Goal: Task Accomplishment & Management: Manage account settings

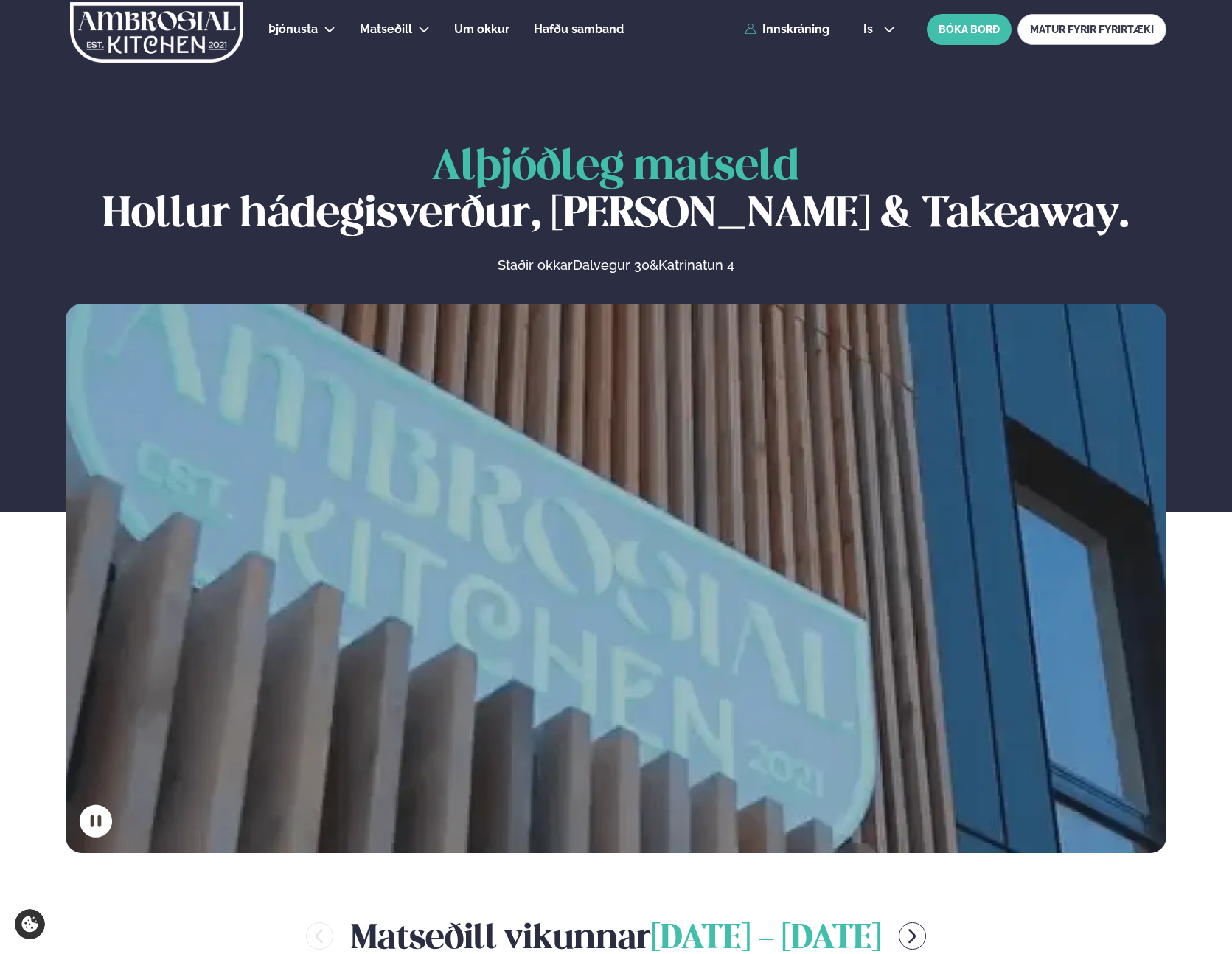
click at [787, 37] on div "Þjónusta Hádegismatur fyrir fyrirtæki Fyrirtækja veitingar Einkapartý Matseðill…" at bounding box center [616, 29] width 1189 height 59
click at [787, 29] on link "Innskráning" at bounding box center [787, 29] width 85 height 14
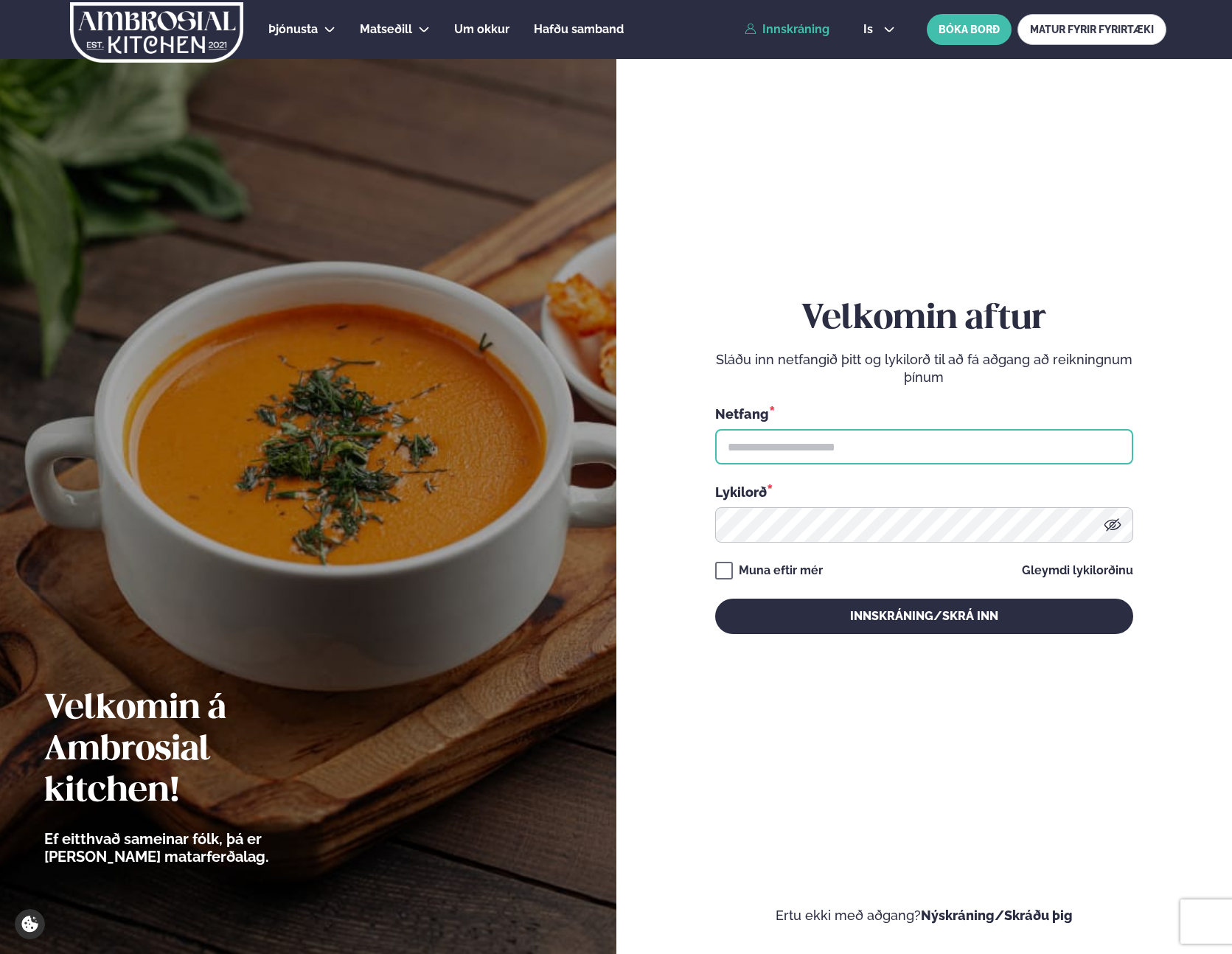
type input "**********"
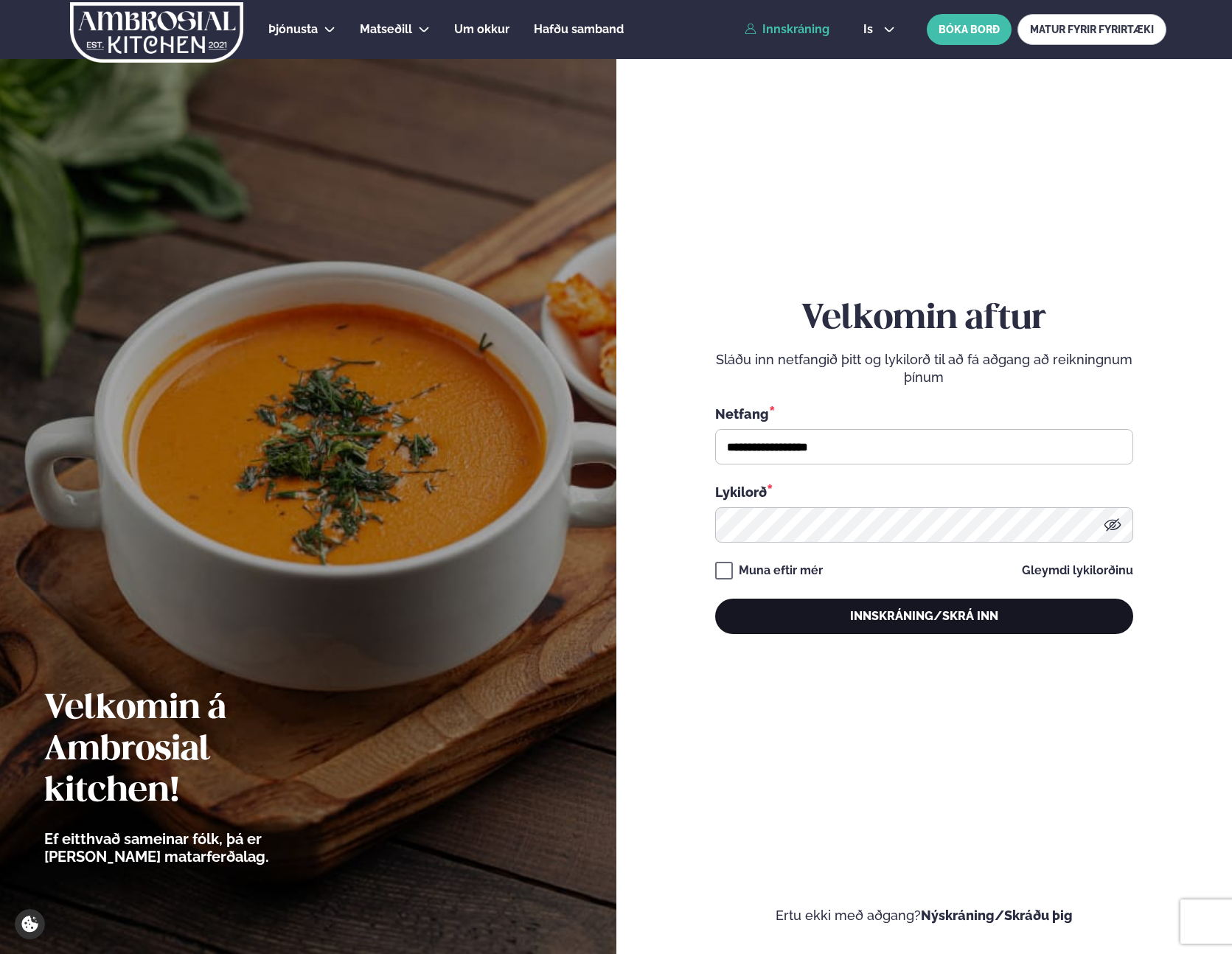
click at [861, 607] on button "Innskráning/Skrá inn" at bounding box center [925, 616] width 418 height 36
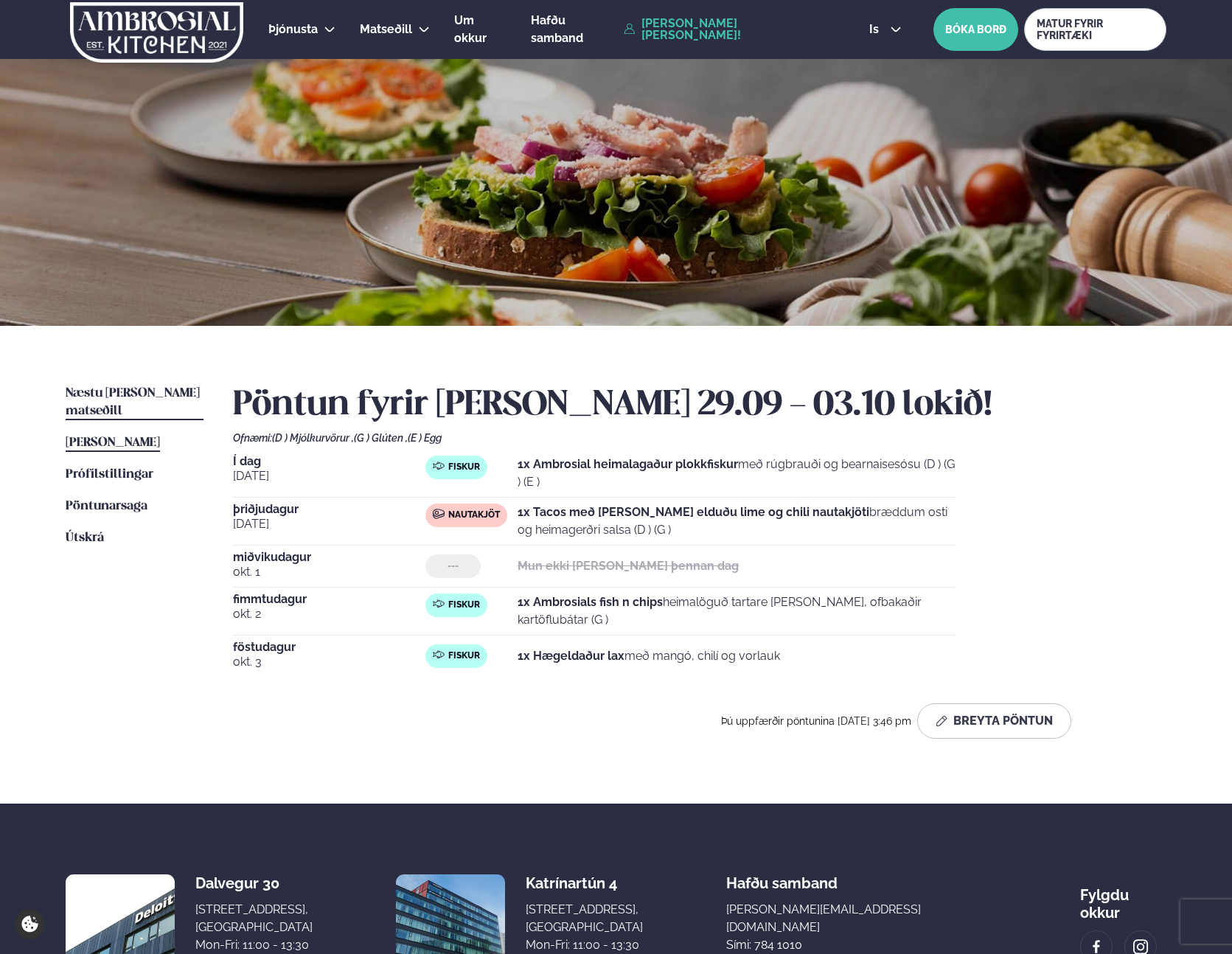
click at [119, 399] on span "Næstu [PERSON_NAME] matseðill" at bounding box center [133, 402] width 134 height 30
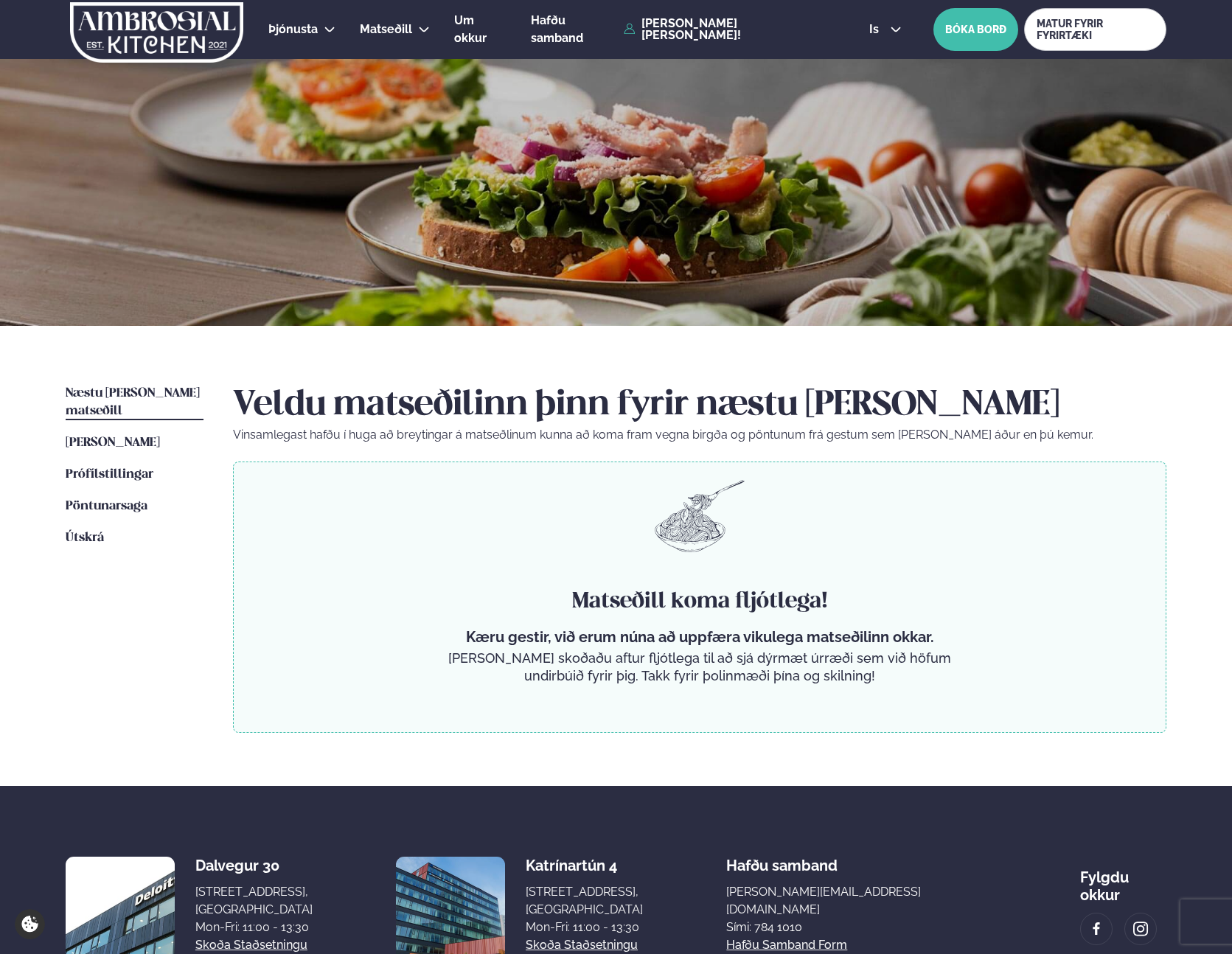
click at [125, 415] on ul "Næstu [PERSON_NAME] matseðill Næsta vika [PERSON_NAME] matseðill [PERSON_NAME] …" at bounding box center [135, 559] width 138 height 348
click at [123, 437] on span "[PERSON_NAME]" at bounding box center [113, 443] width 95 height 13
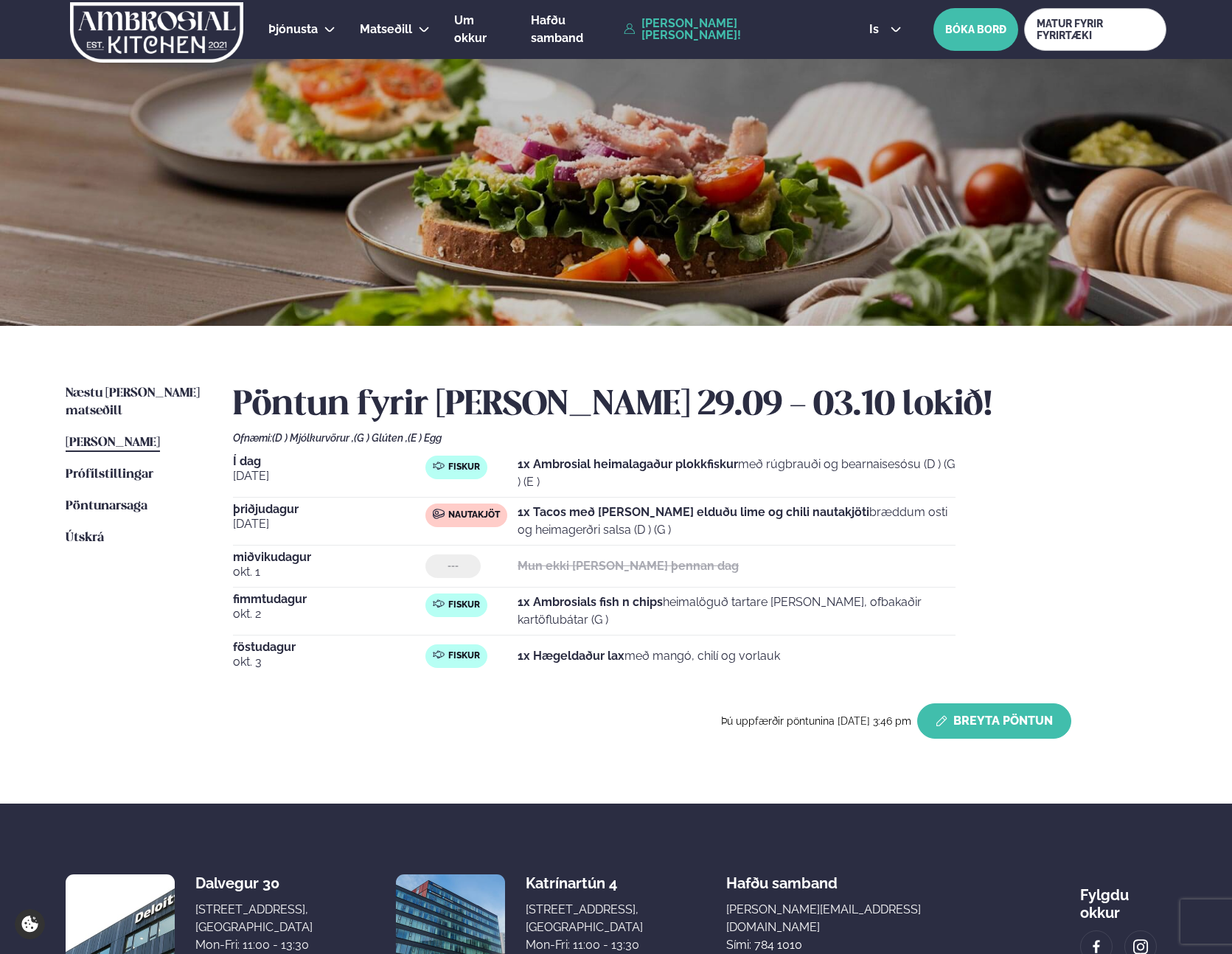
click at [1011, 726] on button "Breyta Pöntun" at bounding box center [994, 721] width 154 height 36
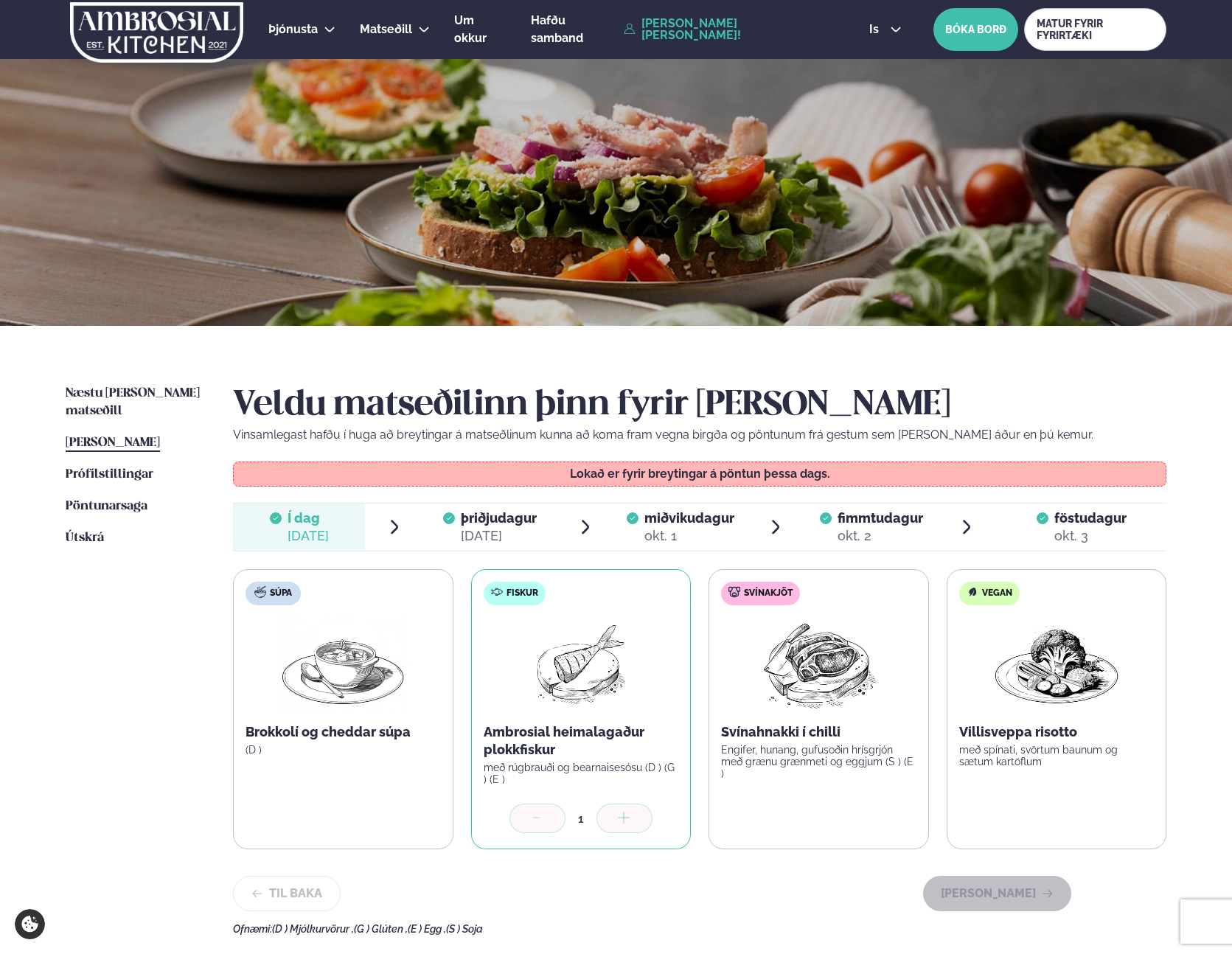
click at [657, 500] on div "Veldu matseðilinn þinn fyrir [PERSON_NAME] Vinsamlegast hafðu í huga að breytin…" at bounding box center [699, 660] width 933 height 550
click at [686, 530] on div "okt. 1" at bounding box center [689, 536] width 90 height 17
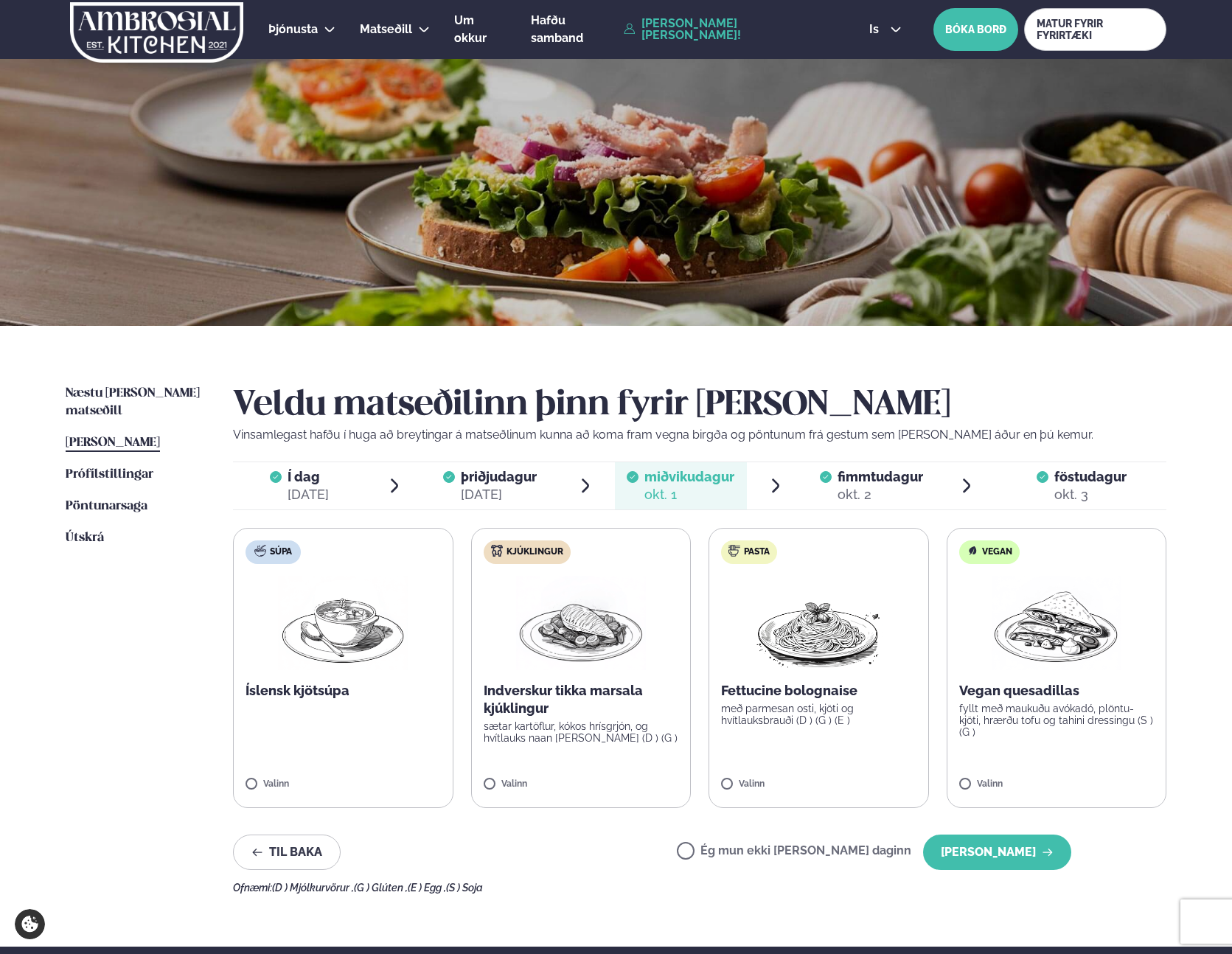
click at [783, 716] on p "með parmesan osti, kjöti og hvítlauksbrauði (D ) (G ) (E )" at bounding box center [819, 715] width 195 height 24
click at [777, 778] on icon at bounding box center [774, 778] width 15 height 15
click at [287, 777] on label "Súpa Íslensk kjötsúpa Valinn" at bounding box center [343, 668] width 221 height 280
click at [971, 852] on button "[PERSON_NAME]" at bounding box center [997, 852] width 149 height 36
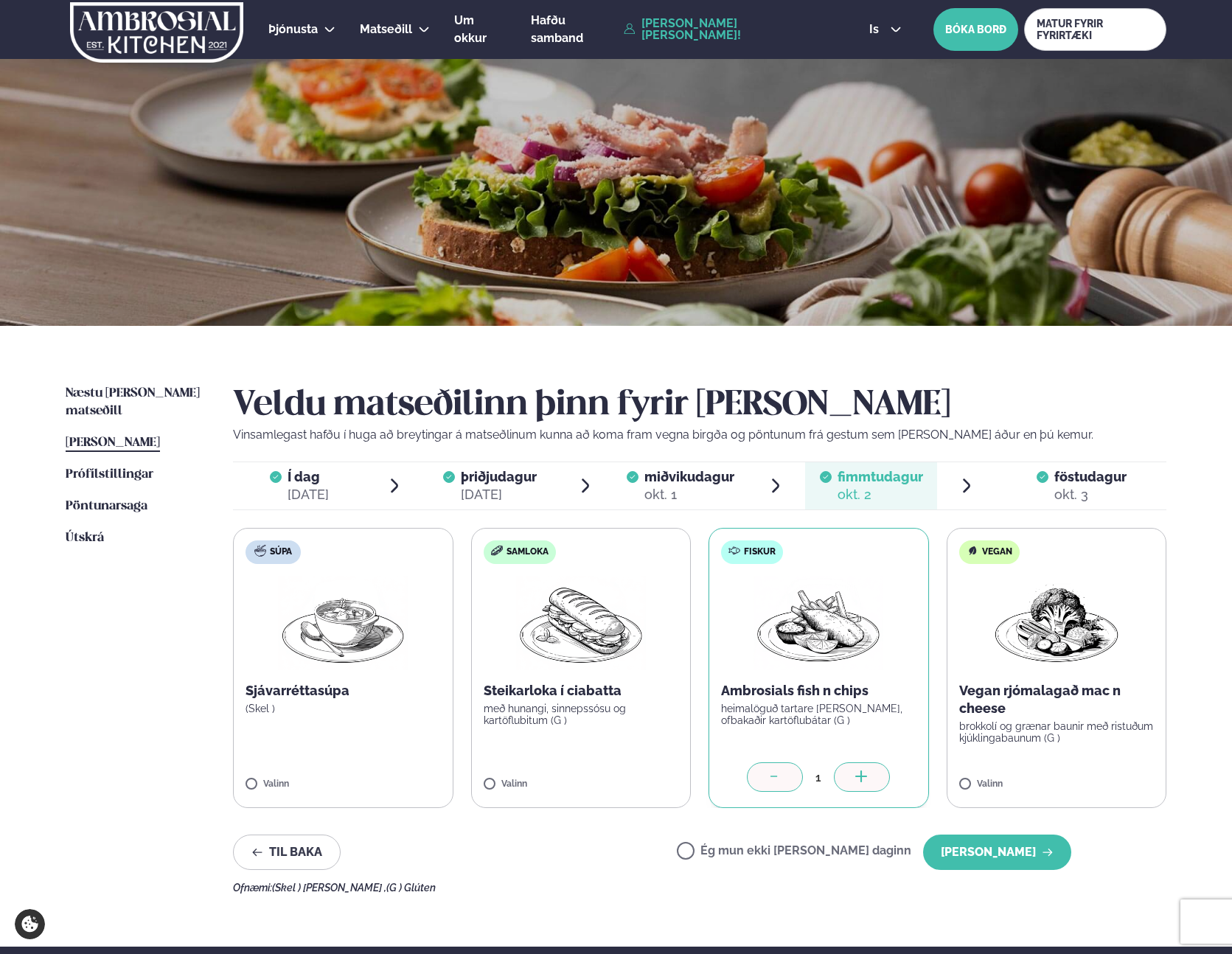
click at [149, 437] on span "[PERSON_NAME]" at bounding box center [113, 443] width 95 height 13
click at [1051, 859] on button "[PERSON_NAME]" at bounding box center [997, 852] width 149 height 36
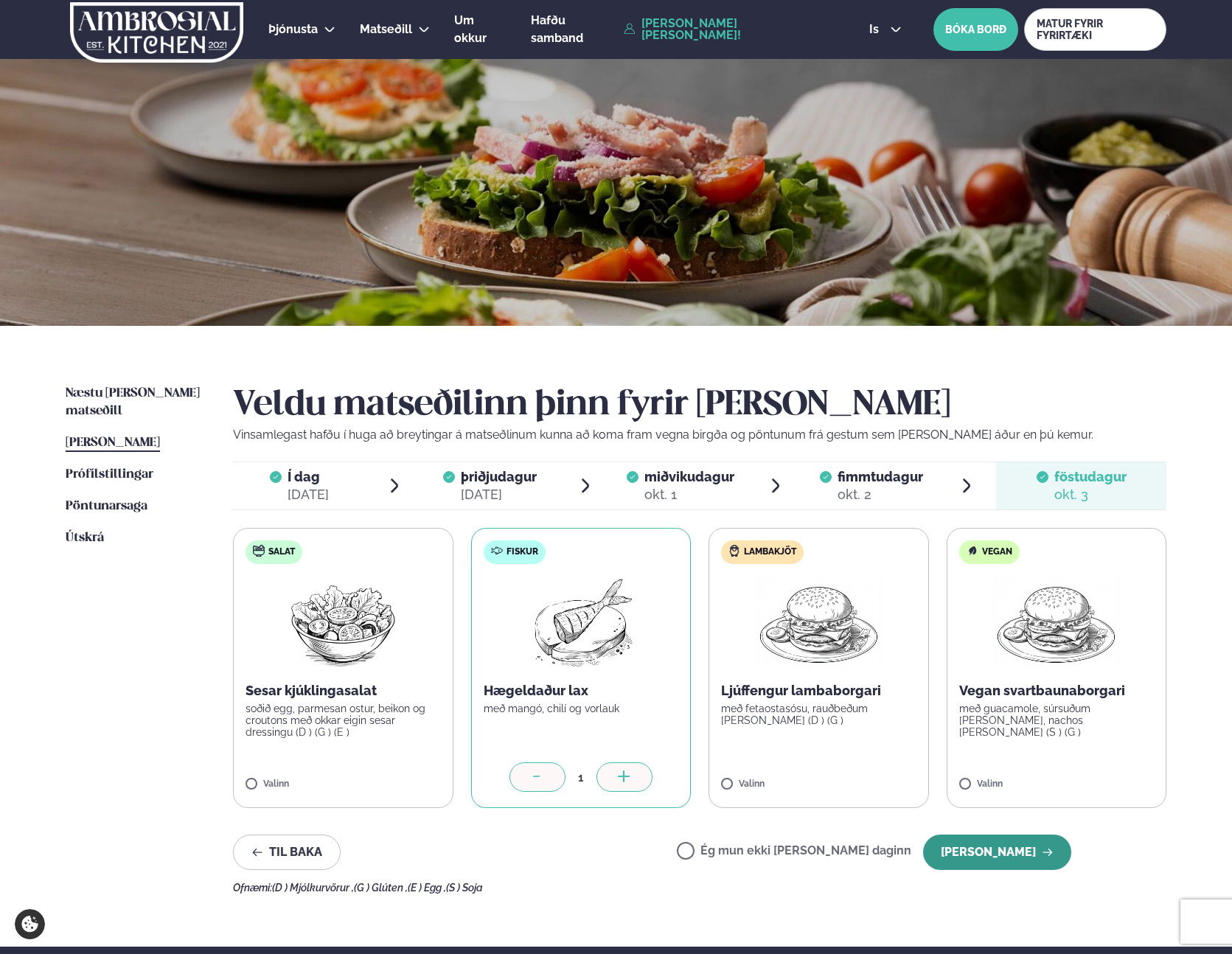
click at [1042, 856] on button "[PERSON_NAME]" at bounding box center [997, 852] width 149 height 36
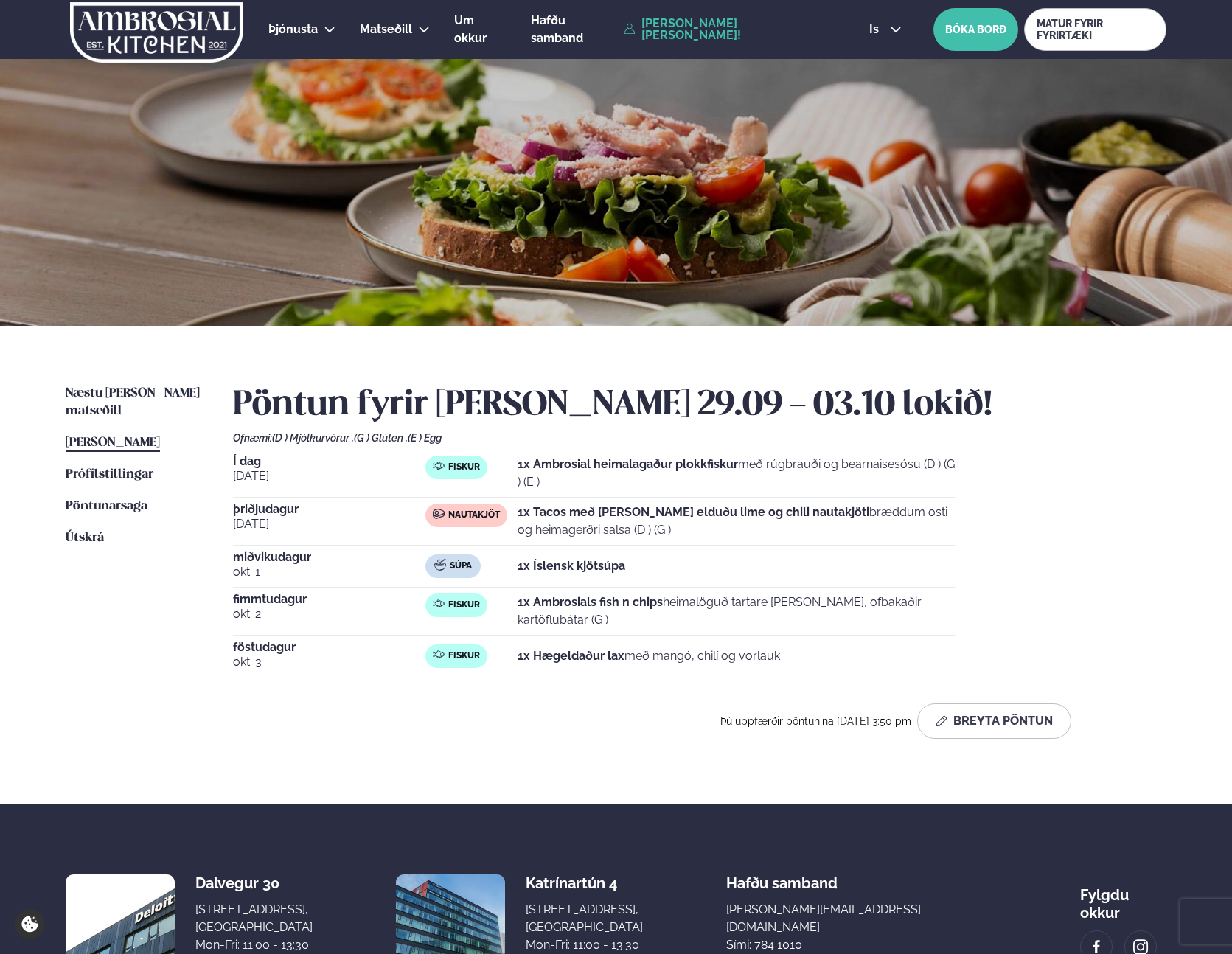
click at [514, 745] on div "Næstu [PERSON_NAME] matseðill Næsta vika [PERSON_NAME] matseðill [PERSON_NAME] …" at bounding box center [616, 565] width 1189 height 478
click at [597, 519] on strong "1x Tacos með [PERSON_NAME] elduðu lime og chili nautakjöti" at bounding box center [693, 512] width 352 height 14
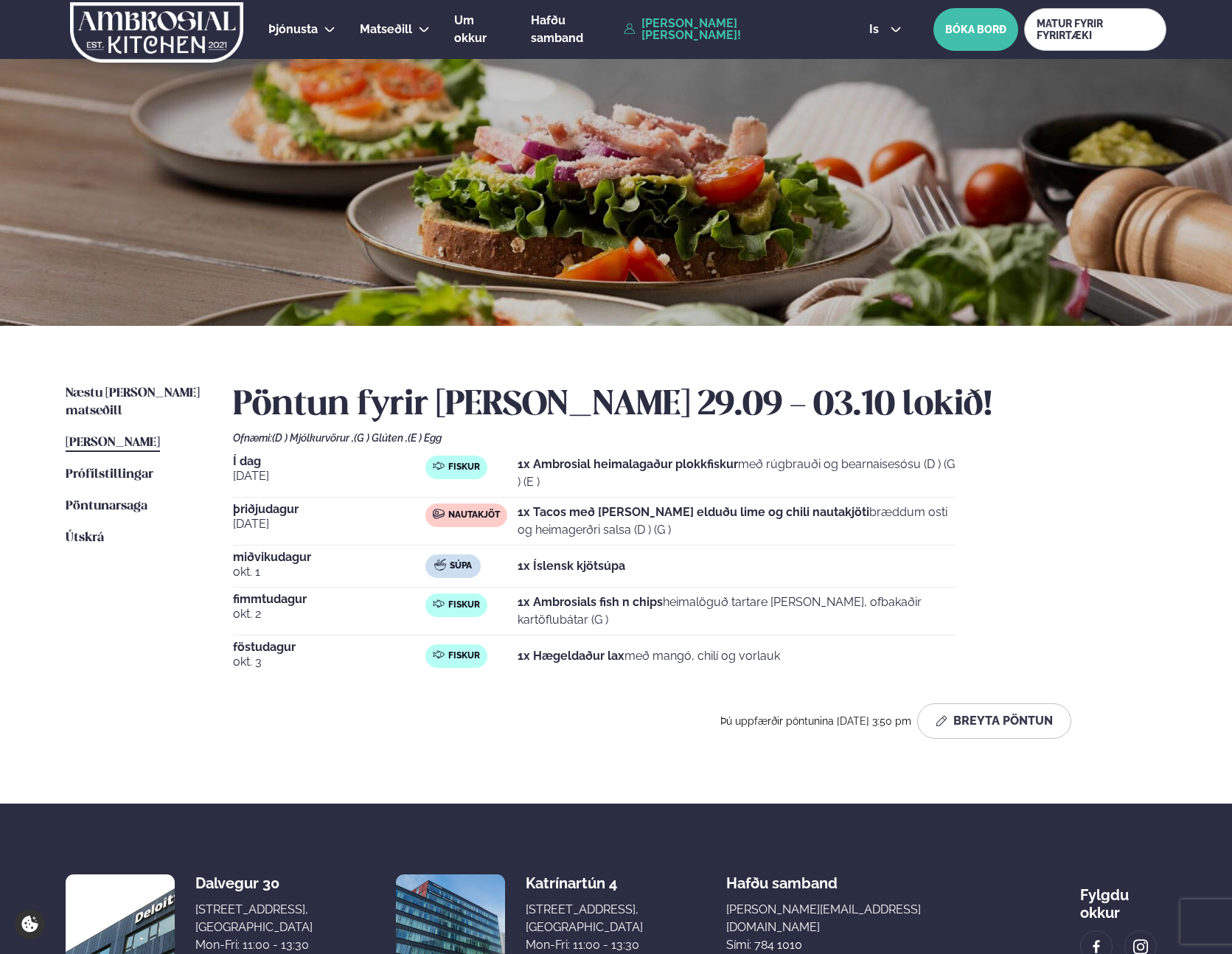
click at [597, 519] on strong "1x Tacos með [PERSON_NAME] elduðu lime og chili nautakjöti" at bounding box center [693, 512] width 352 height 14
click at [763, 520] on p "1x Tacos með [PERSON_NAME] elduðu lime og chili nautakjöti bræddum osti og heim…" at bounding box center [736, 521] width 438 height 36
click at [984, 523] on div "Í dag [DATE] Fiskur 1x Ambrosial heimalagaður plokkfiskur með rúgbrauði og bear…" at bounding box center [699, 566] width 933 height 222
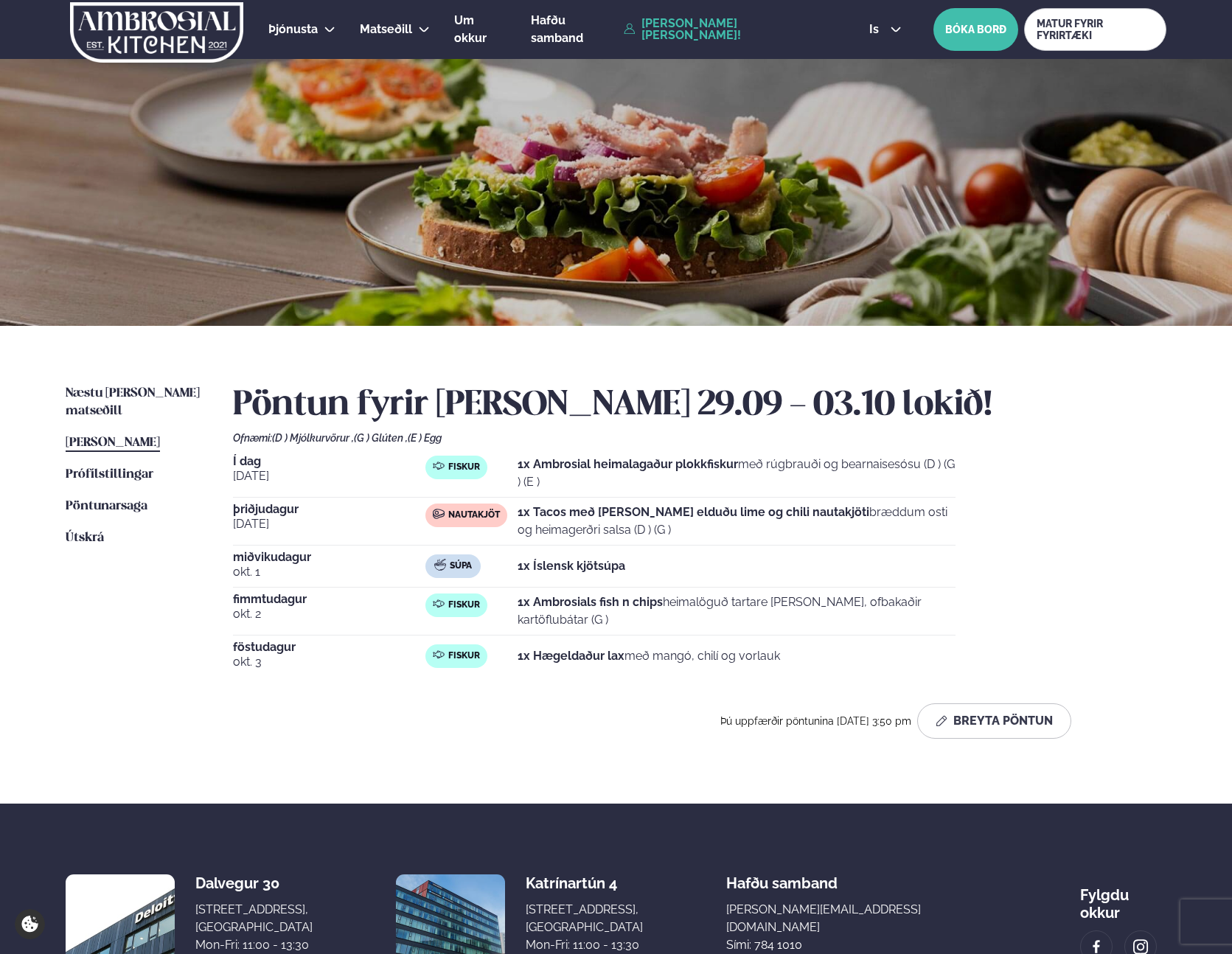
click at [984, 523] on div "Í dag [DATE] Fiskur 1x Ambrosial heimalagaður plokkfiskur með rúgbrauði og bear…" at bounding box center [699, 566] width 933 height 222
drag, startPoint x: 1076, startPoint y: 527, endPoint x: 1212, endPoint y: 535, distance: 136.2
click at [1076, 527] on div "Í dag [DATE] Fiskur 1x Ambrosial heimalagaður plokkfiskur með rúgbrauði og bear…" at bounding box center [699, 566] width 933 height 222
